Goal: Task Accomplishment & Management: Use online tool/utility

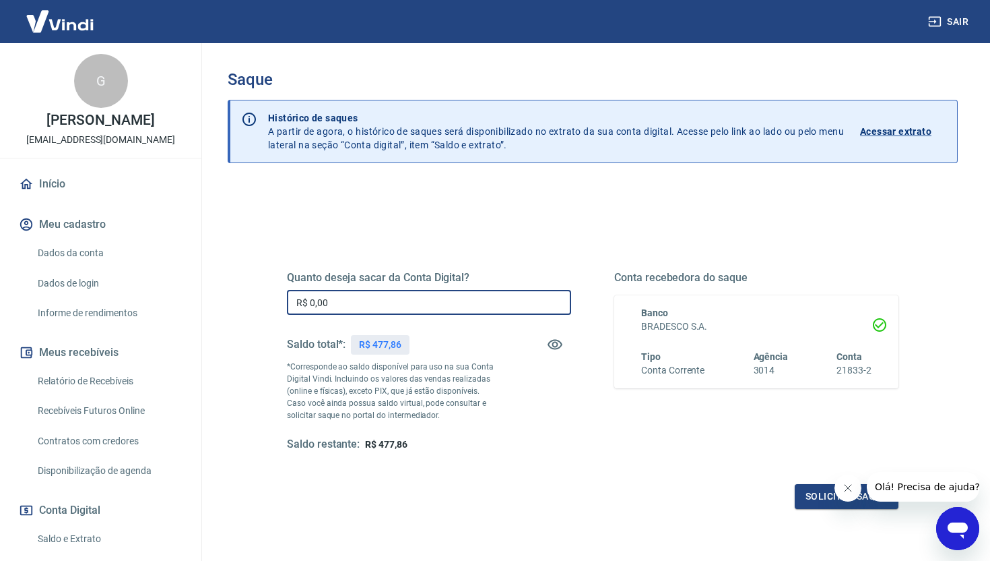
click at [411, 296] on input "R$ 0,00" at bounding box center [429, 302] width 284 height 25
type input "R$ 477,86"
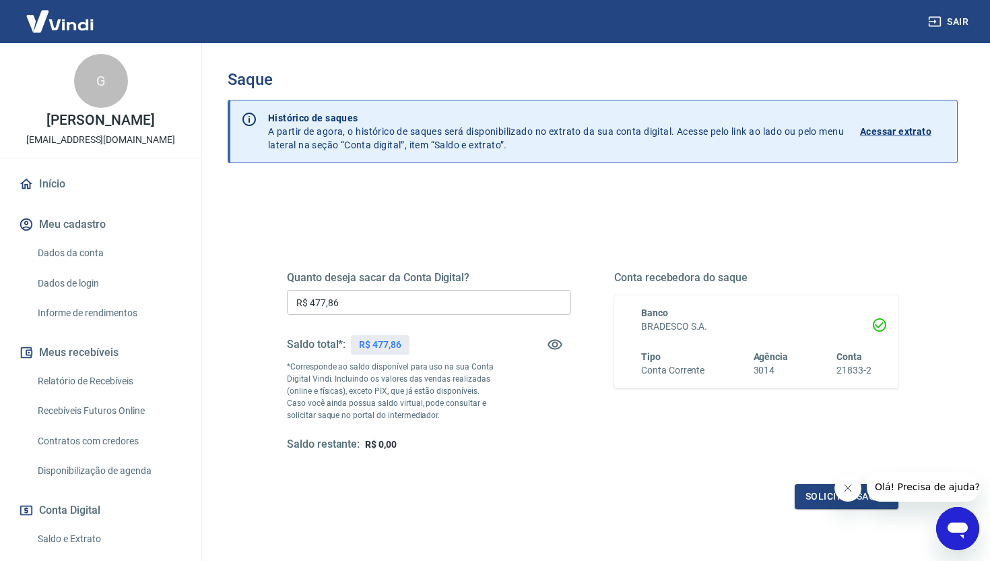
click at [562, 428] on div "Quanto deseja sacar da Conta Digital? R$ 477,86 ​ Saldo total*: R$ 477,86 *Corr…" at bounding box center [429, 361] width 284 height 181
click at [807, 495] on button "Solicitar saque" at bounding box center [847, 496] width 104 height 25
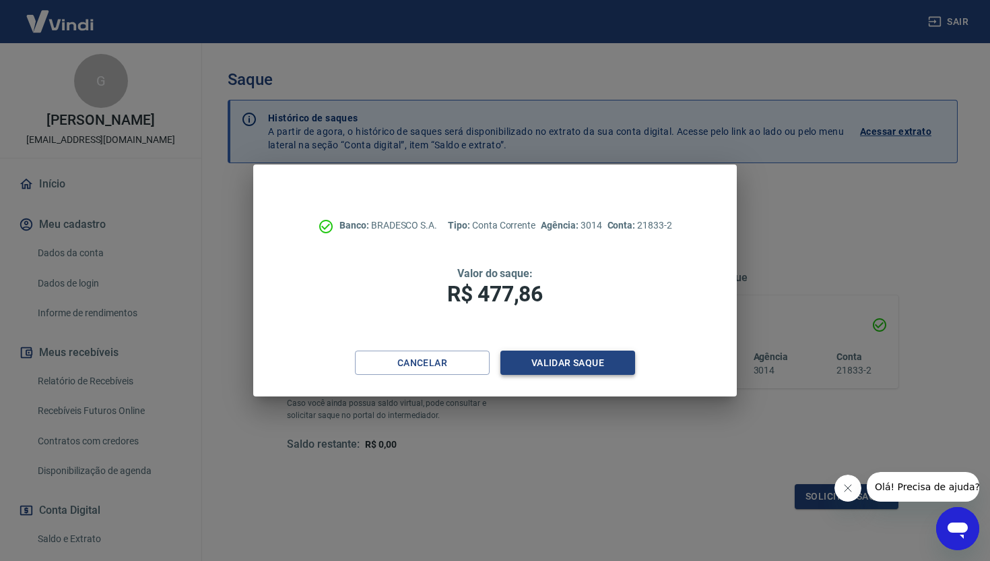
click at [561, 364] on button "Validar saque" at bounding box center [568, 362] width 135 height 25
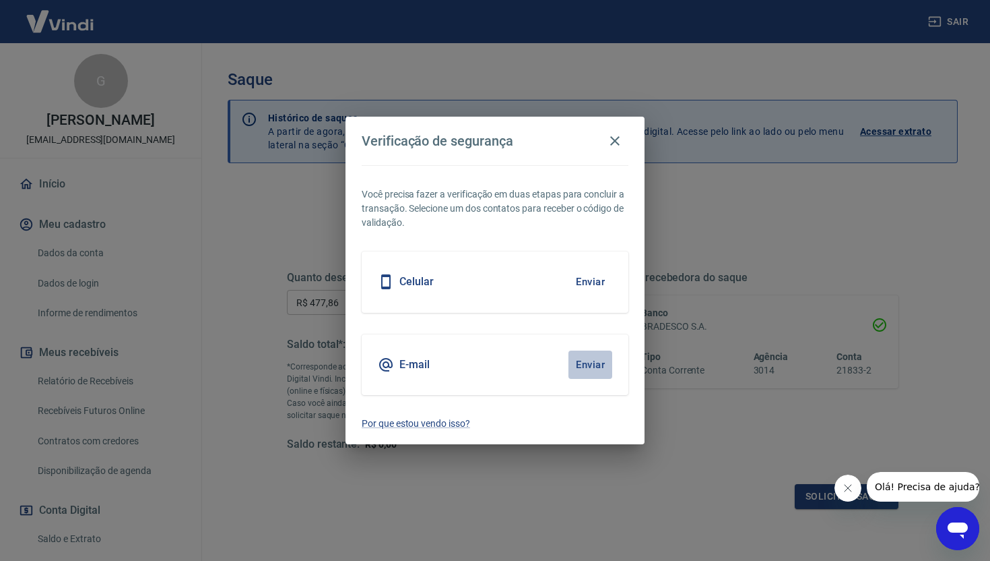
click at [586, 367] on button "Enviar" at bounding box center [591, 364] width 44 height 28
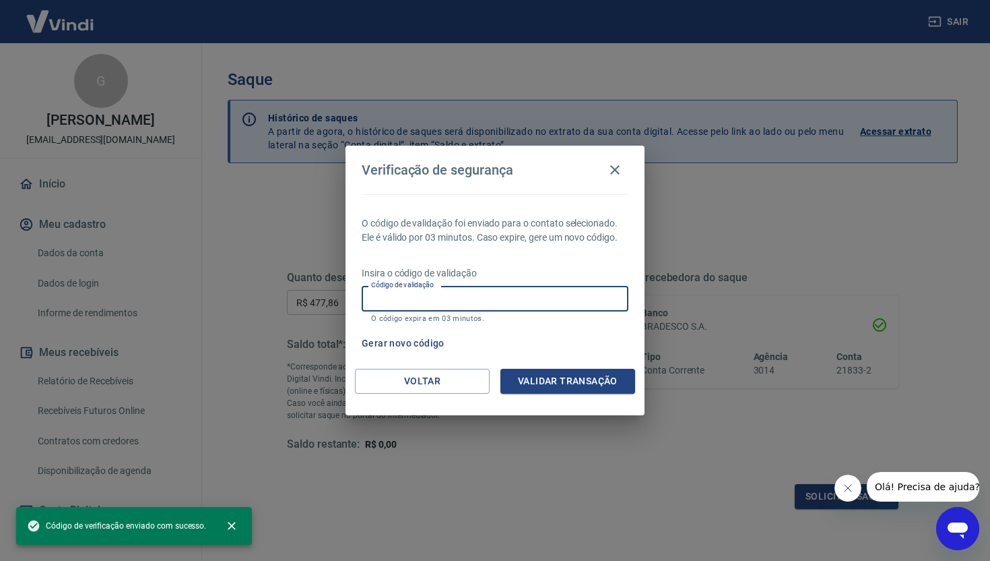
click at [520, 292] on input "Código de validação" at bounding box center [495, 298] width 267 height 25
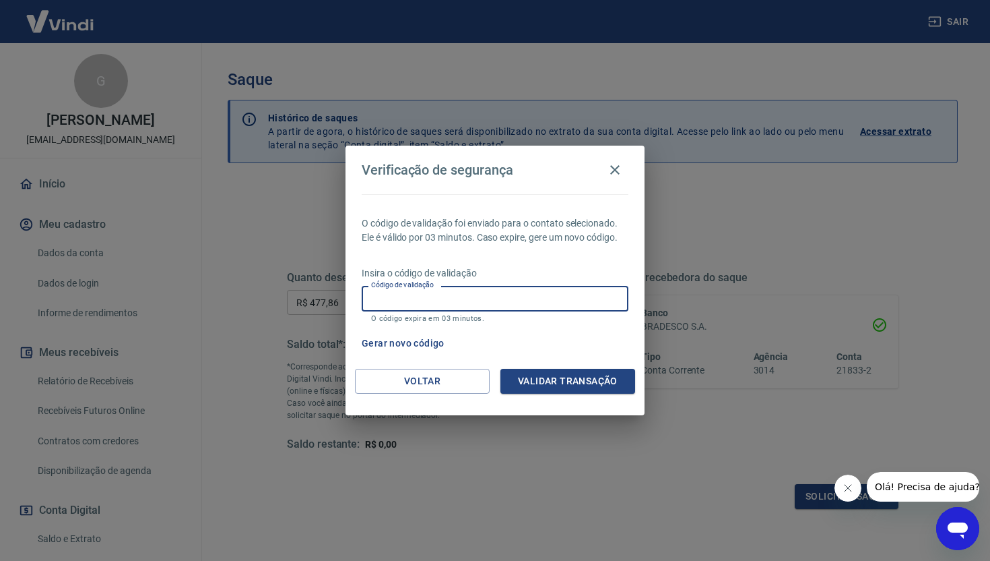
click at [414, 303] on input "Código de validação" at bounding box center [495, 298] width 267 height 25
paste input "996986"
type input "996986"
click at [552, 383] on button "Validar transação" at bounding box center [568, 381] width 135 height 25
